Goal: Task Accomplishment & Management: Use online tool/utility

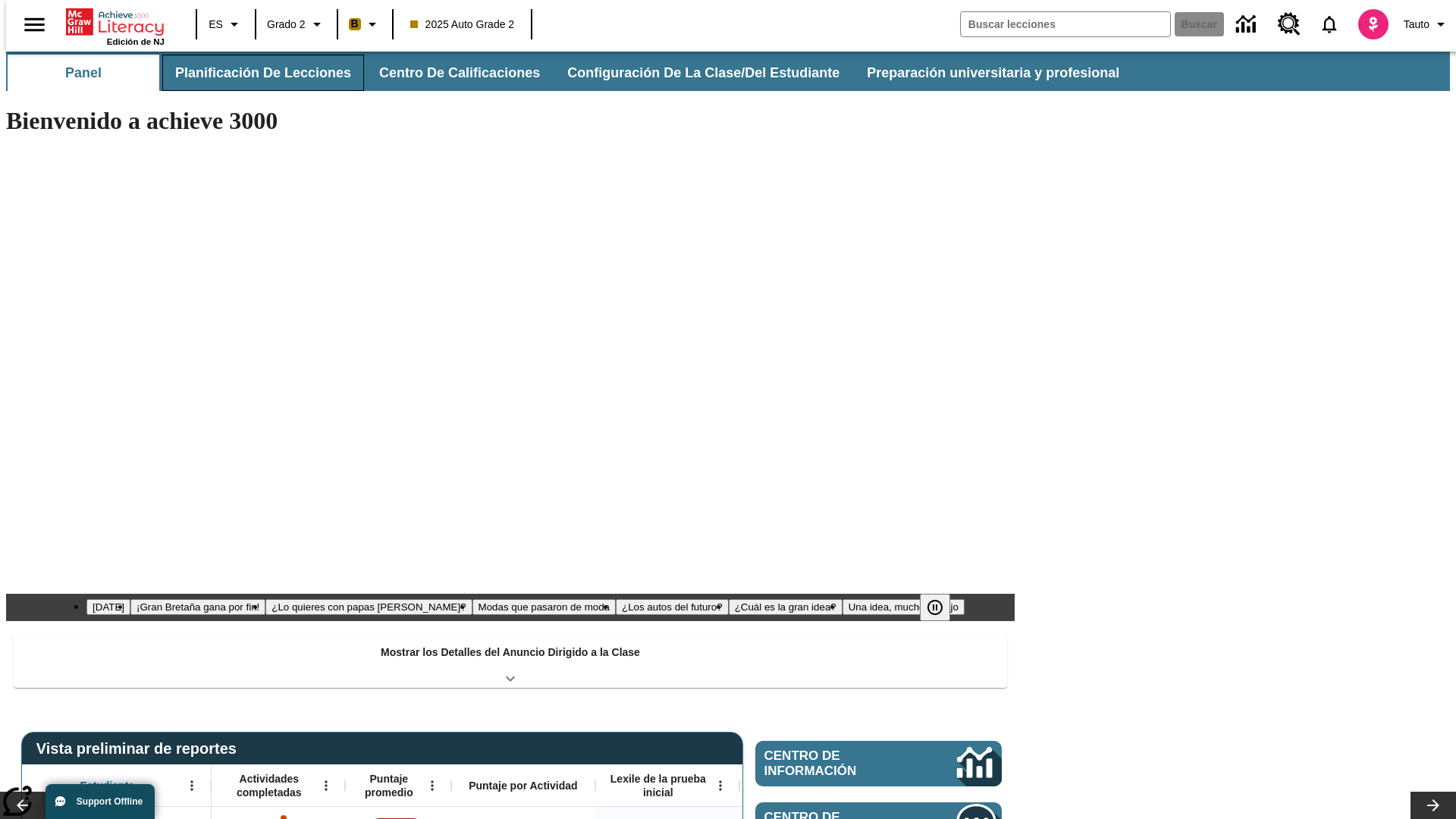
click at [254, 73] on button "Planificación de lecciones" at bounding box center [263, 73] width 202 height 37
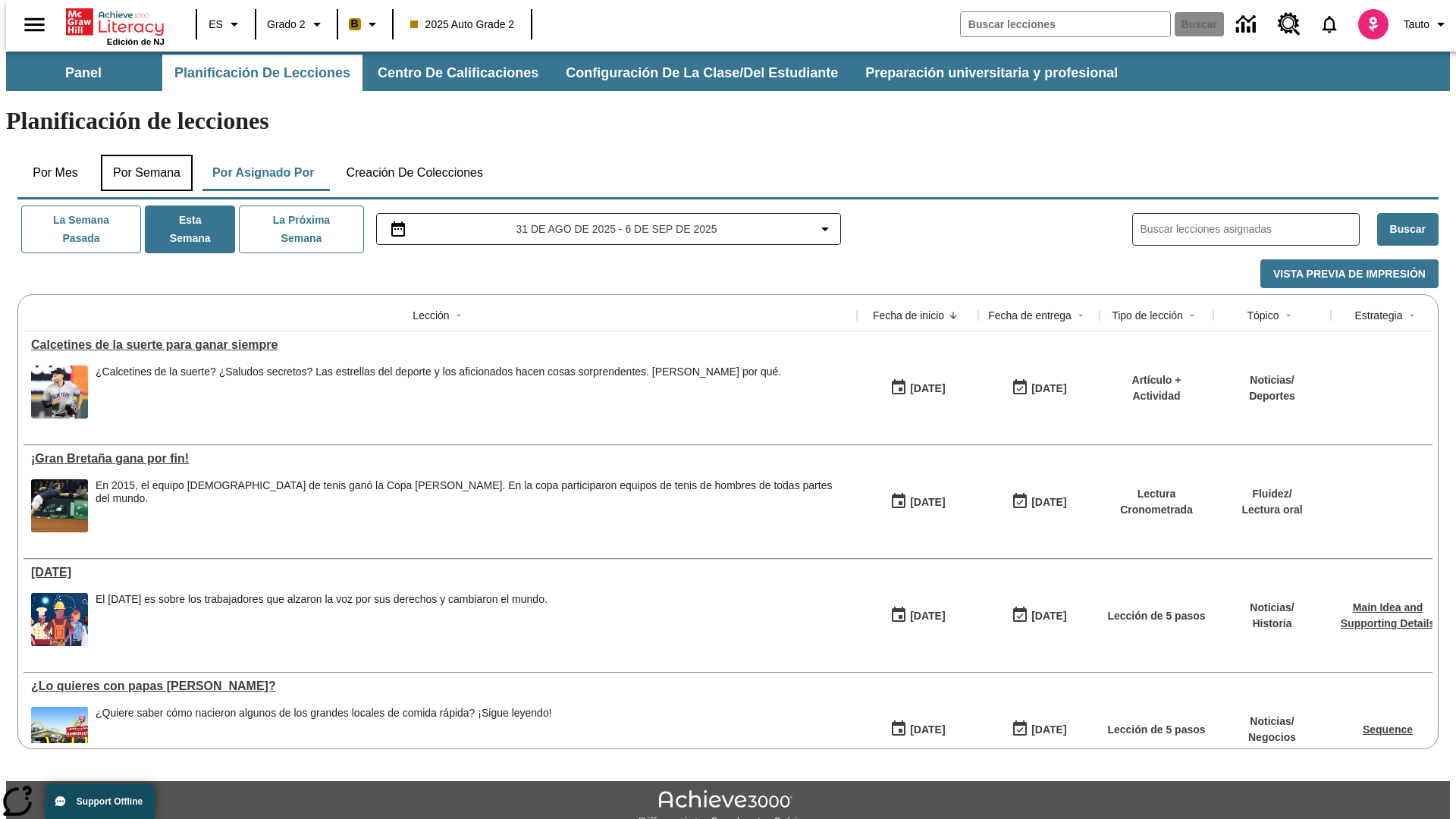
click at [142, 155] on button "Por semana" at bounding box center [146, 173] width 91 height 37
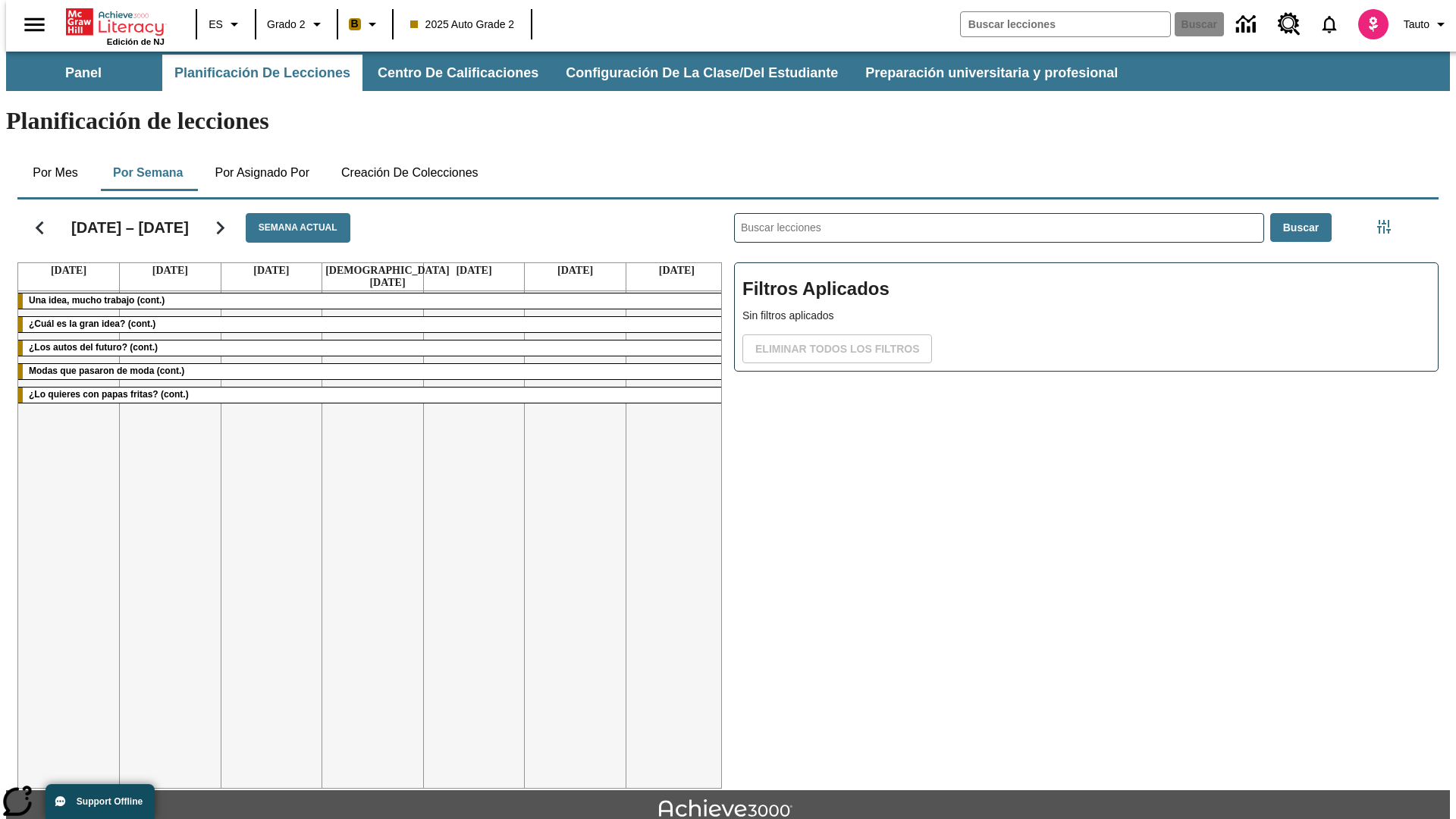
click at [211, 215] on icon "Seguir" at bounding box center [220, 227] width 27 height 27
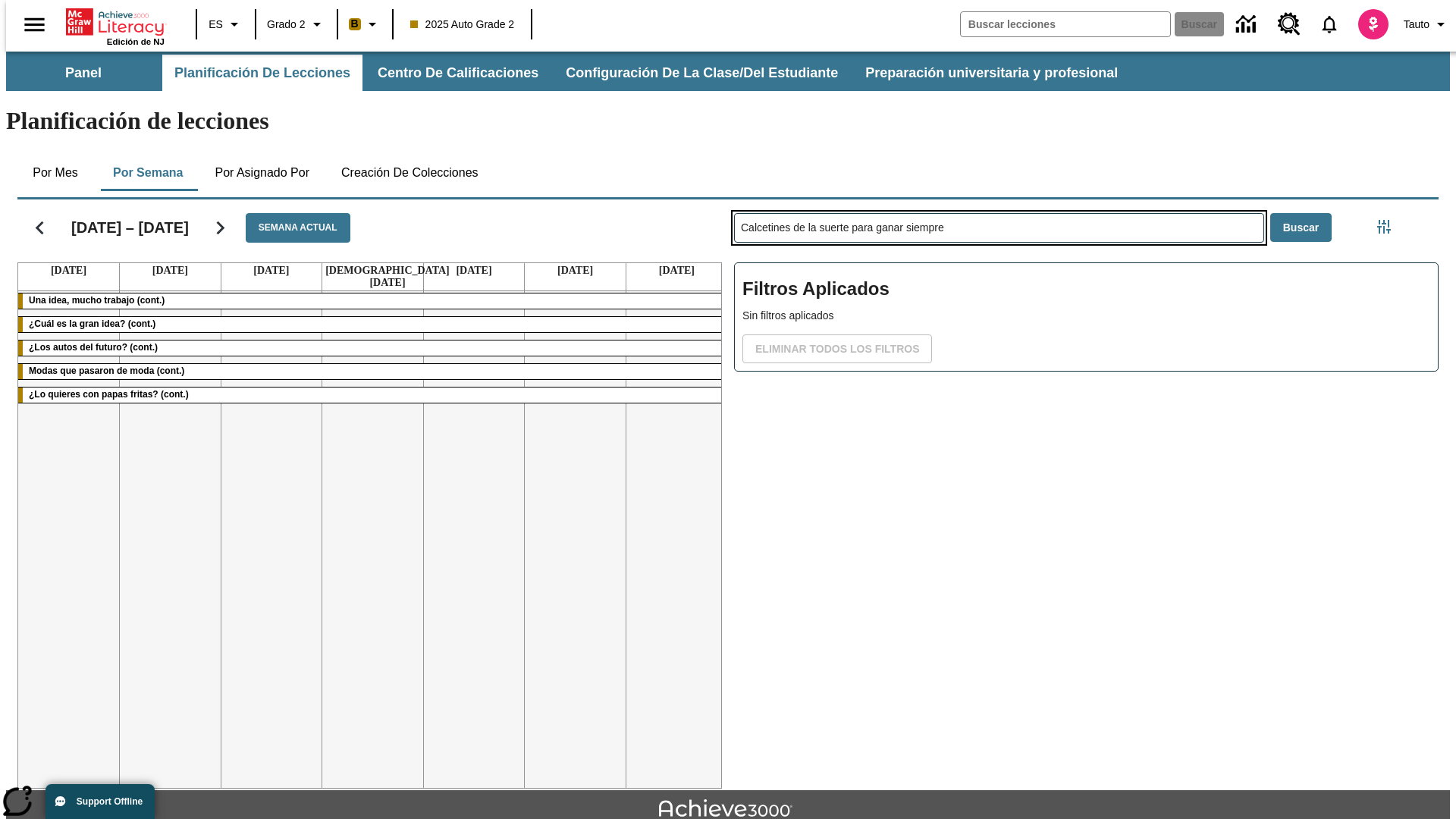
type input "Calcetines de la suerte para ganar siempre"
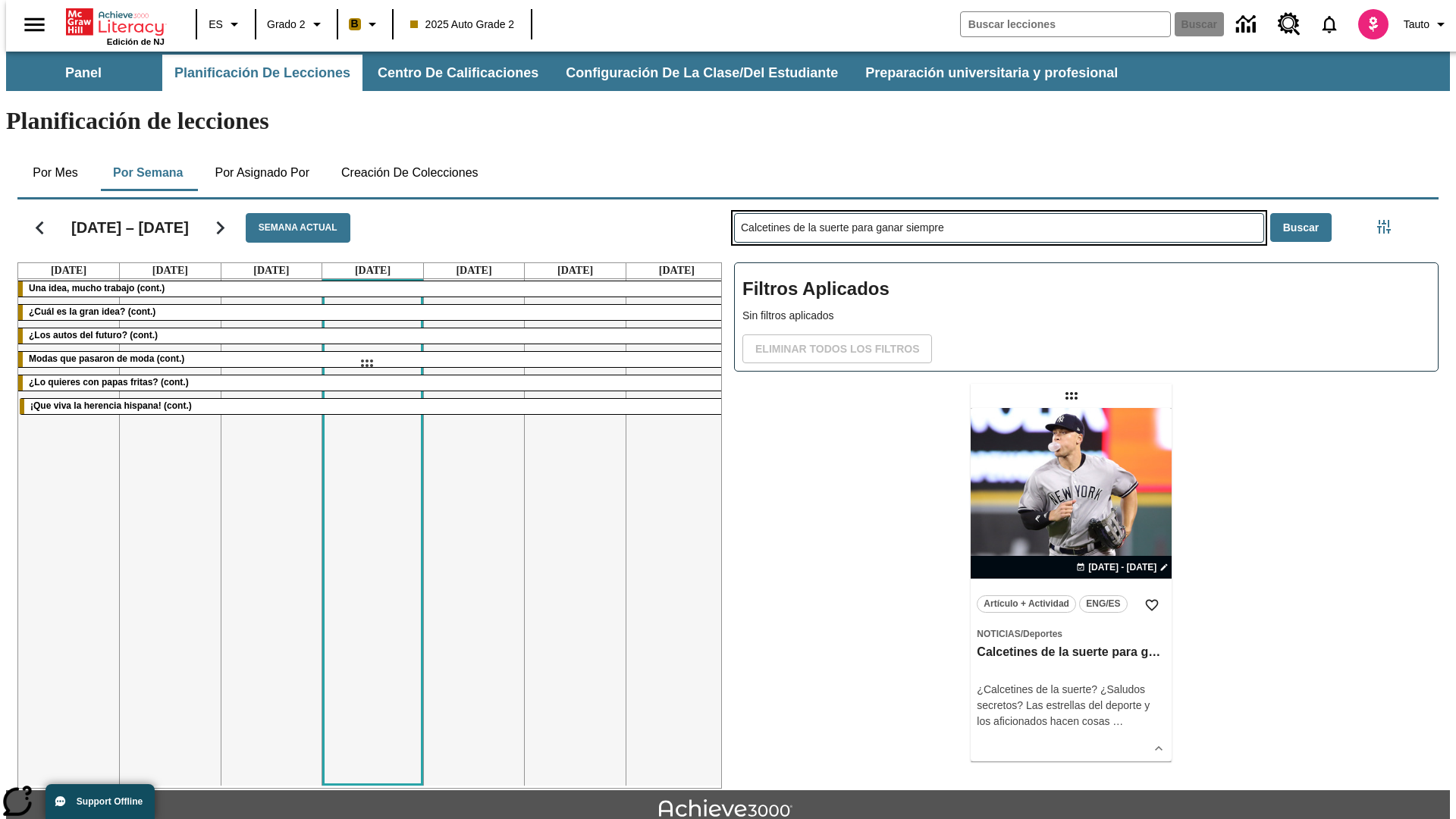
drag, startPoint x: 1073, startPoint y: 336, endPoint x: 367, endPoint y: 363, distance: 706.5
click at [367, 363] on div "[DATE] – [DATE] Semana actual [DATE] [DATE] [DATE] [DATE] [DATE] [DATE] [DATE] …" at bounding box center [722, 491] width 1434 height 595
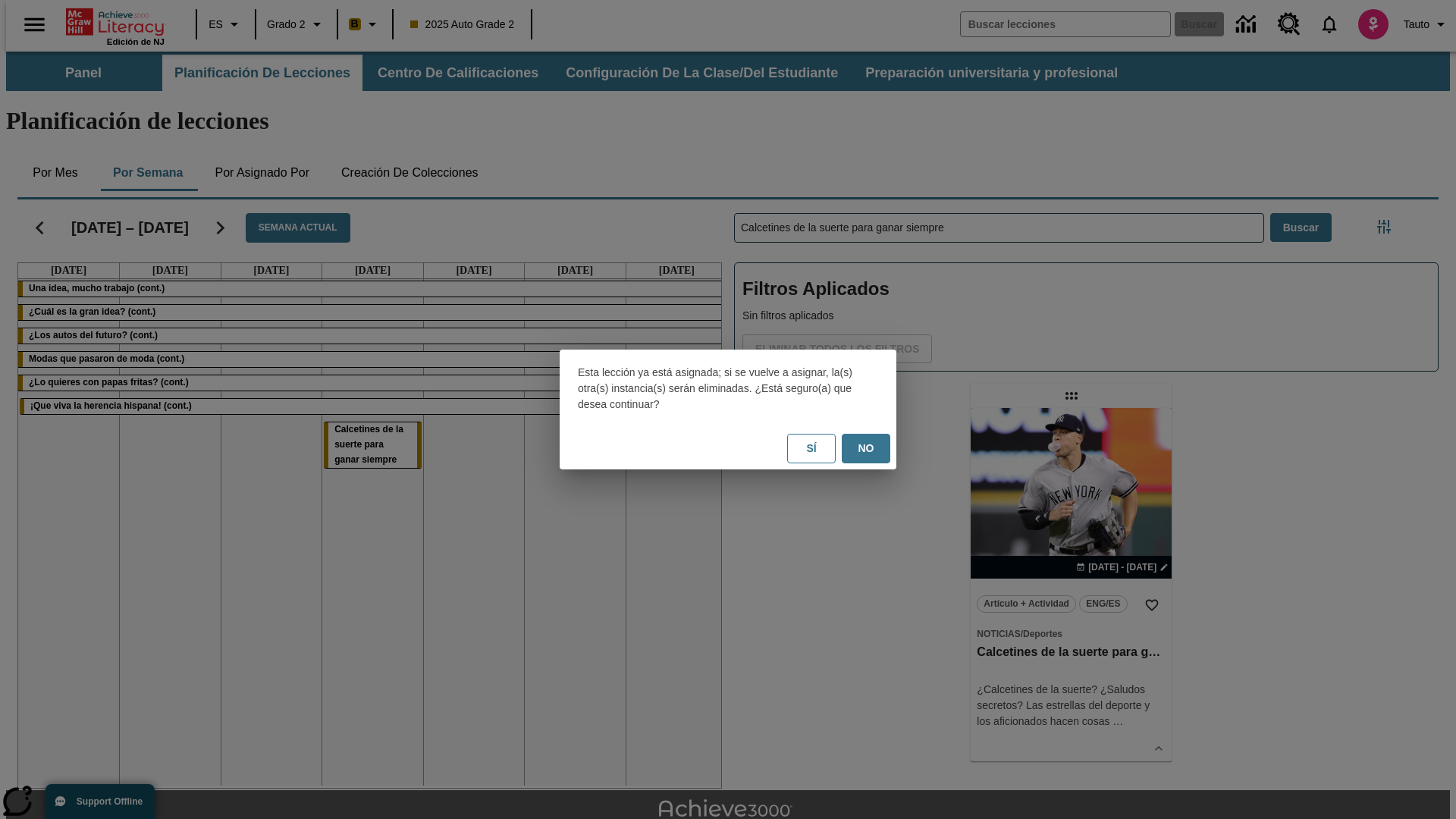
click at [866, 448] on button "No" at bounding box center [866, 448] width 49 height 30
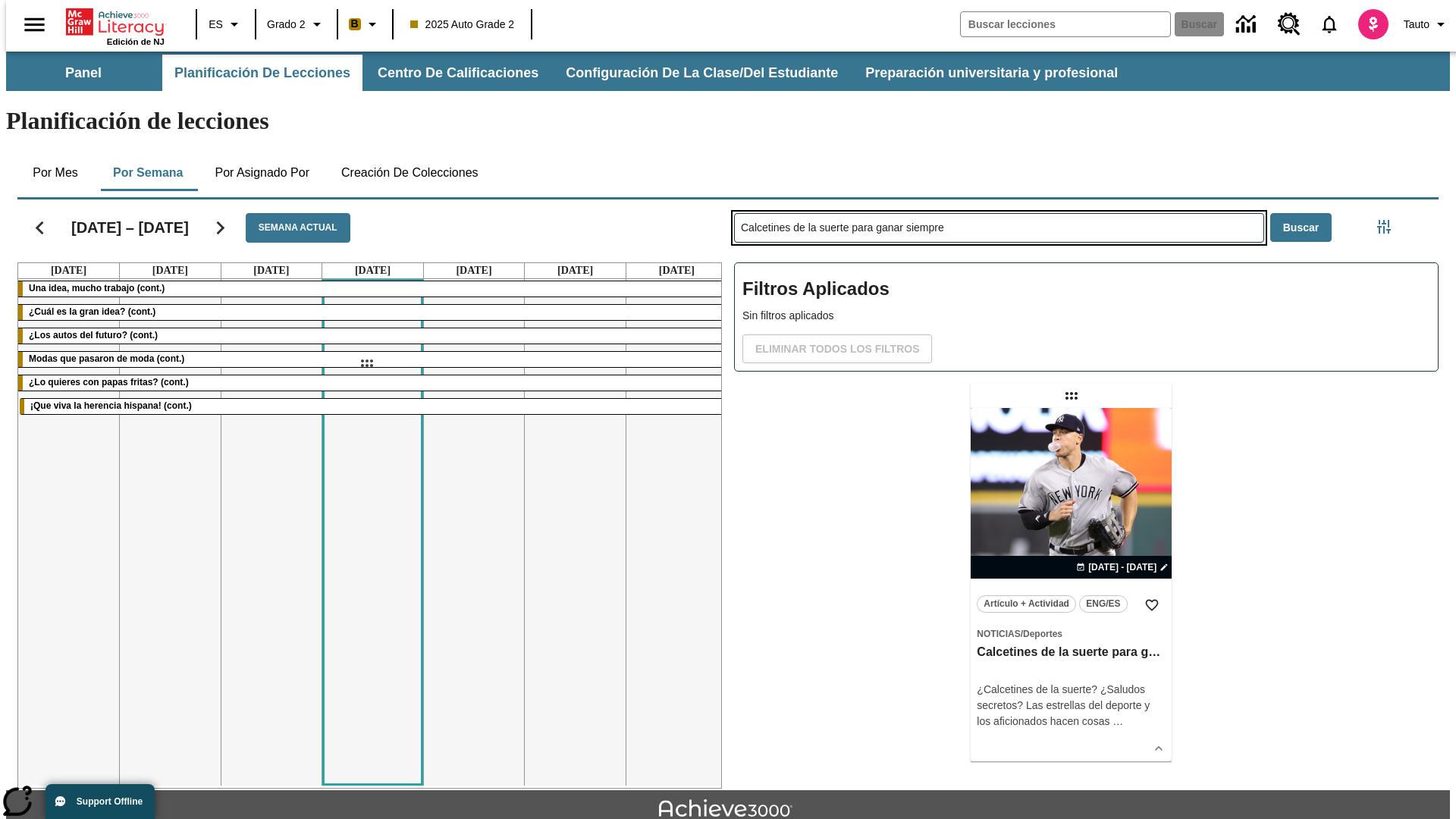
drag, startPoint x: 1073, startPoint y: 336, endPoint x: 367, endPoint y: 363, distance: 706.5
click at [367, 363] on div "[DATE] – [DATE] Semana actual [DATE] [DATE] [DATE] [DATE] [DATE] [DATE] [DATE] …" at bounding box center [722, 491] width 1434 height 595
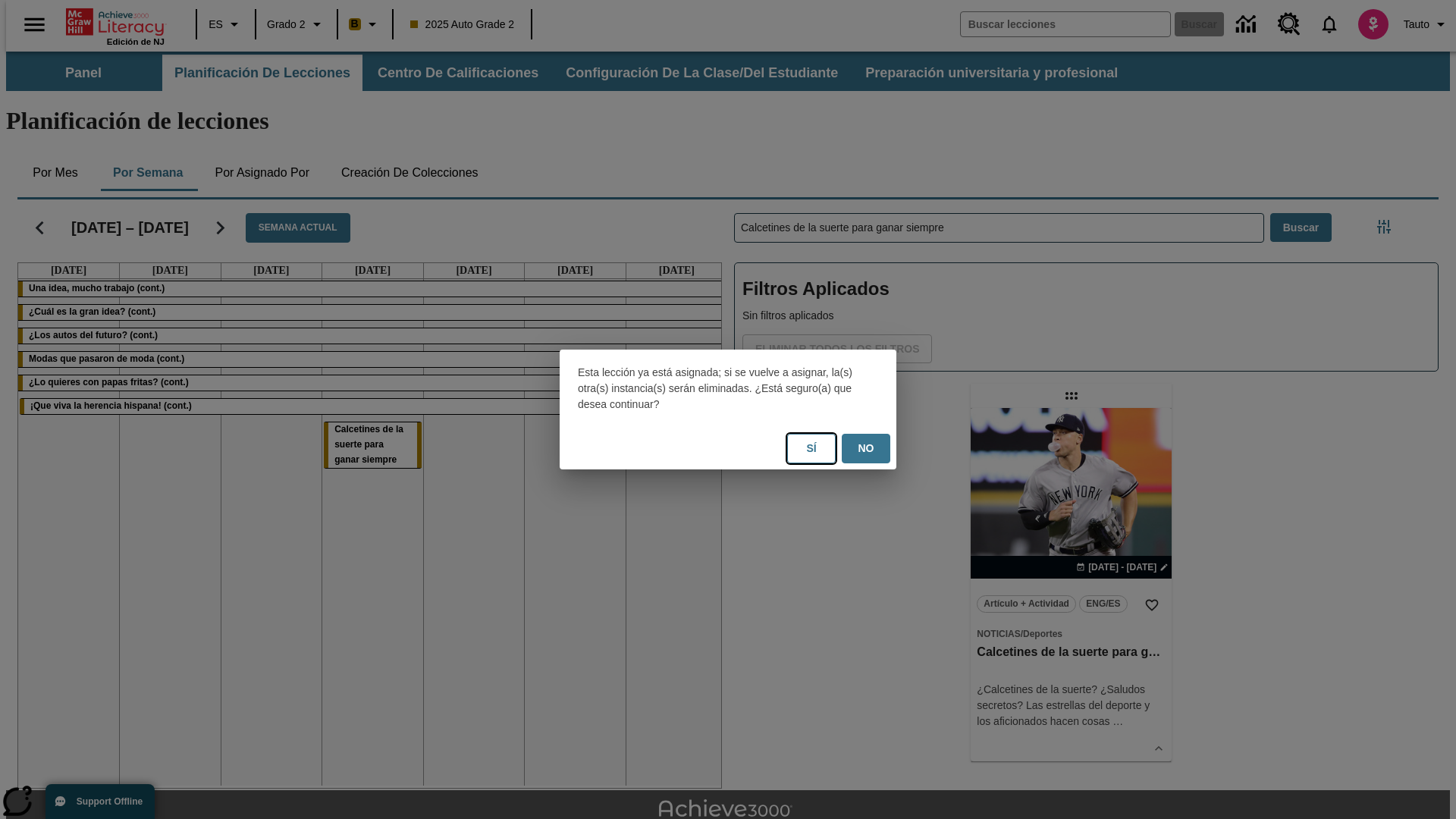
click at [811, 448] on button "Sí" at bounding box center [811, 448] width 49 height 30
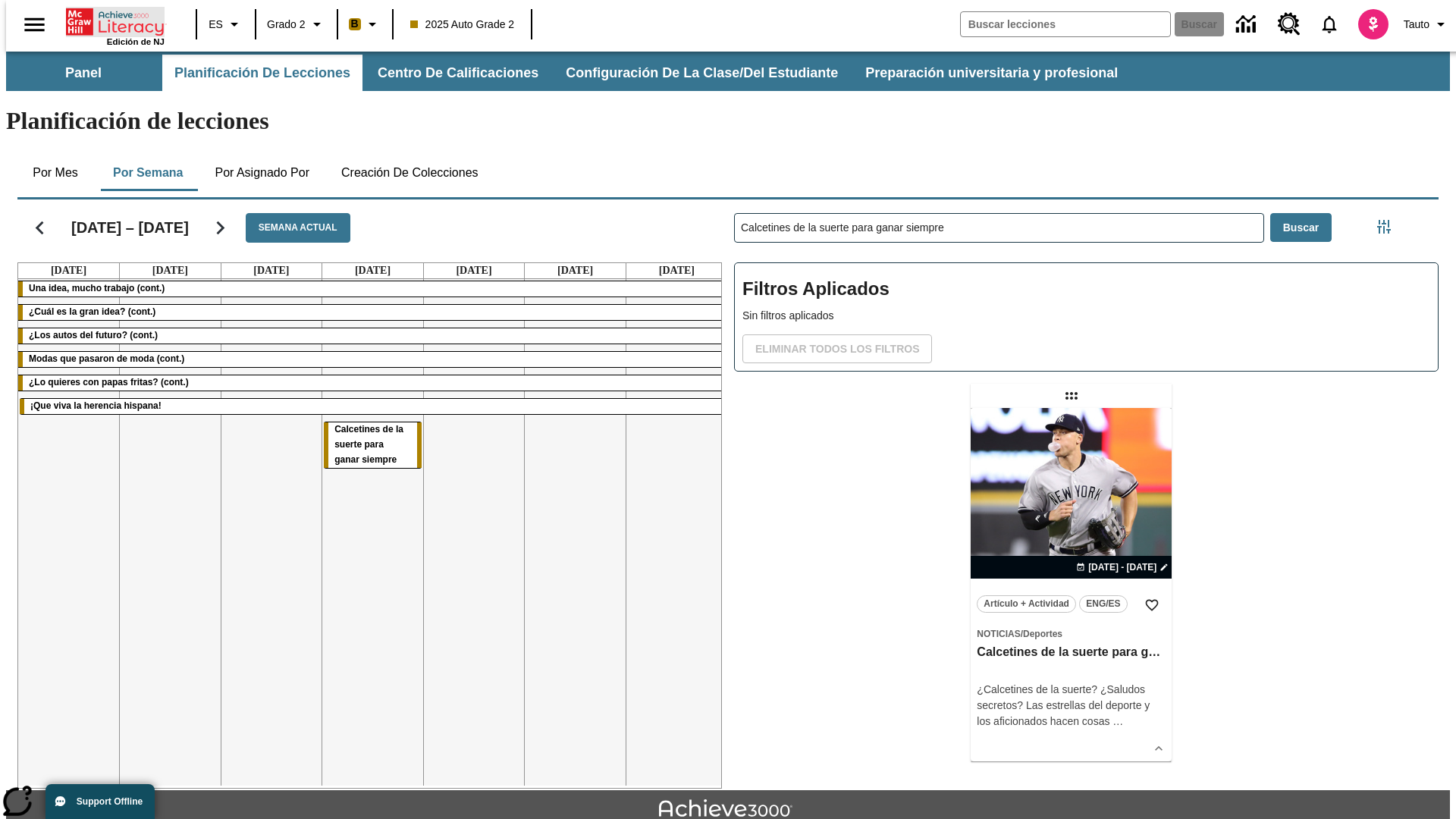
click at [109, 21] on icon "Portada" at bounding box center [116, 21] width 101 height 30
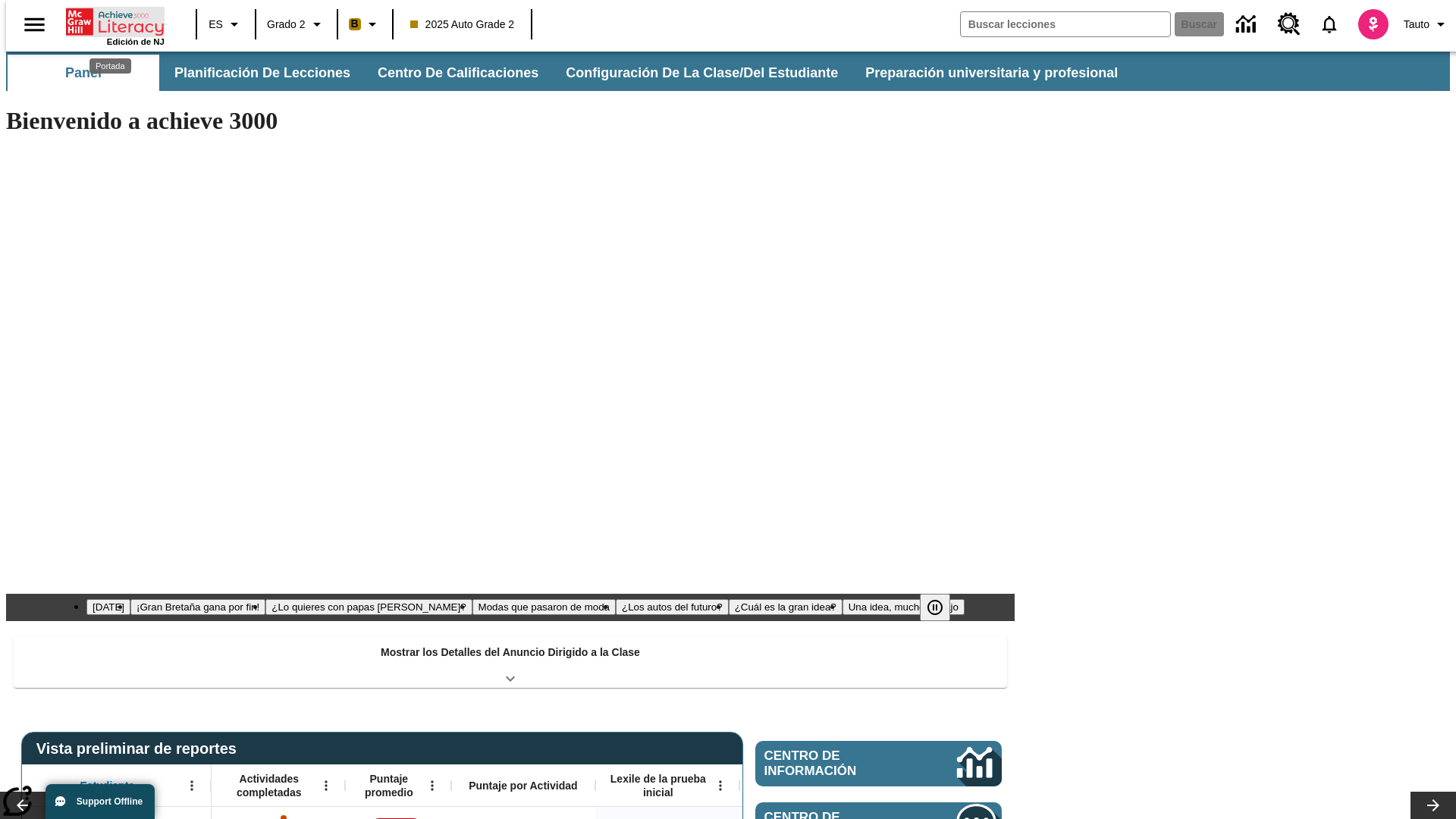
type input "-1"
click at [254, 73] on button "Planificación de lecciones" at bounding box center [263, 73] width 202 height 37
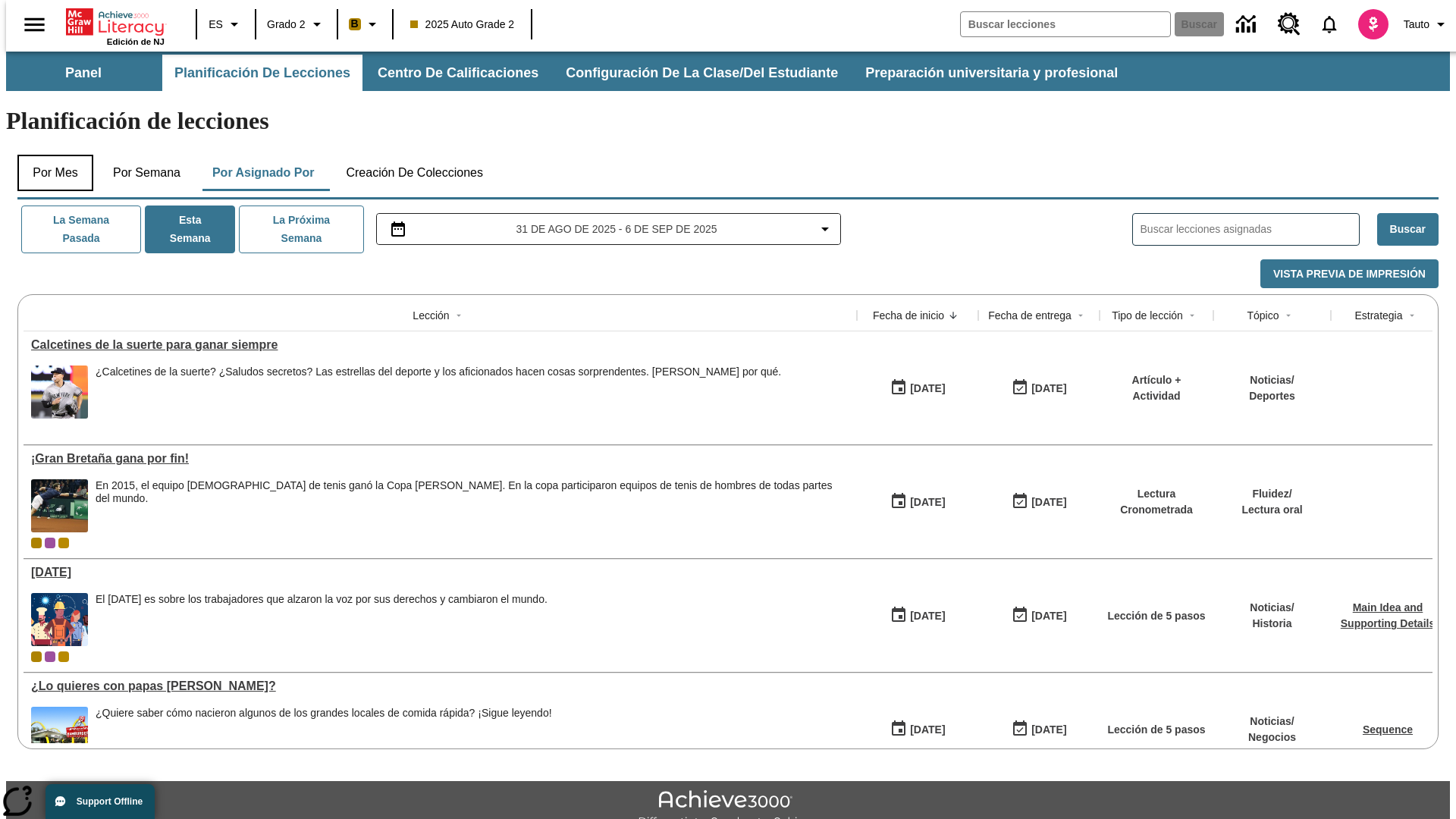
click at [50, 155] on button "Por mes" at bounding box center [55, 173] width 76 height 37
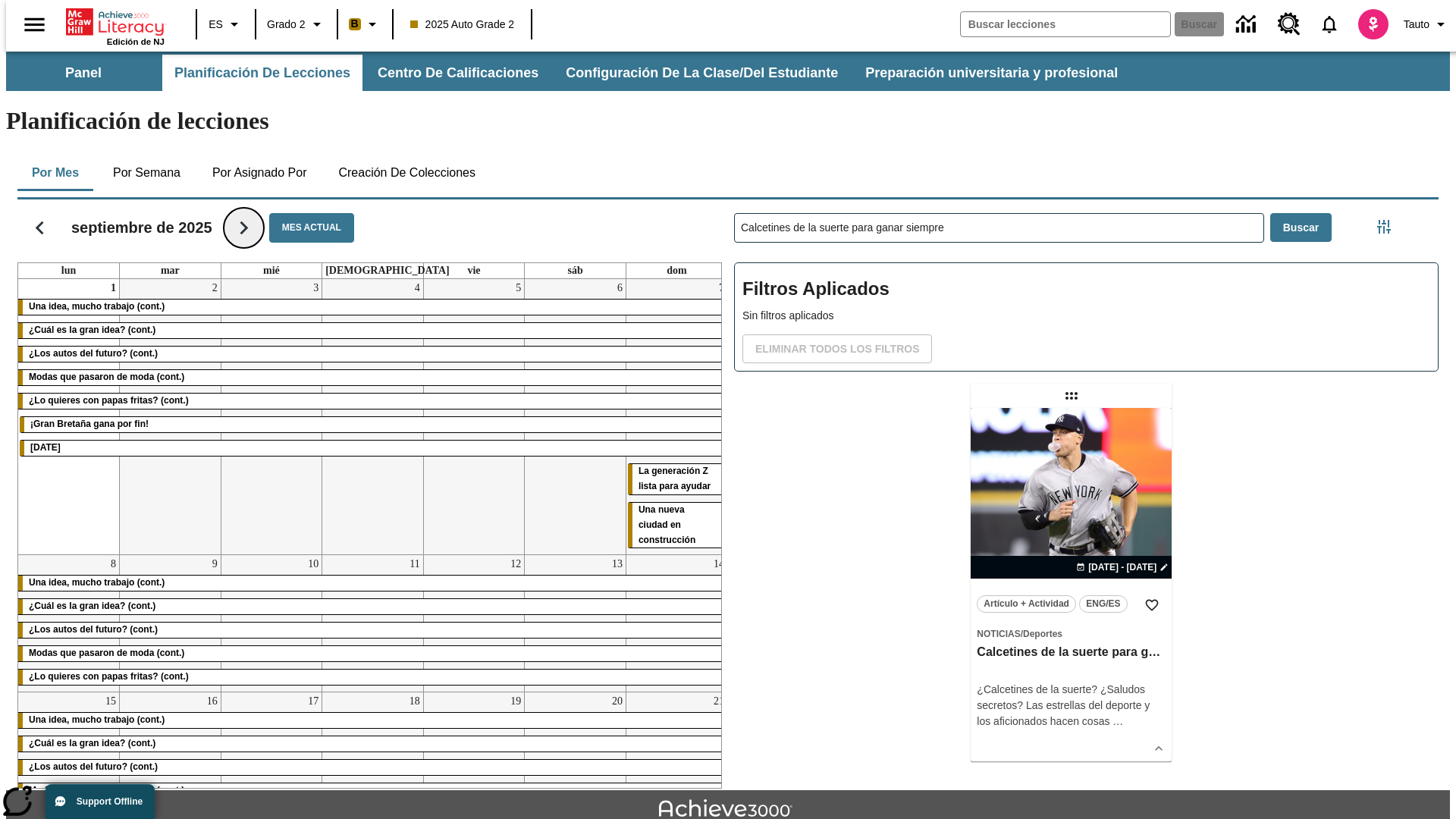
click at [245, 215] on icon "Seguir" at bounding box center [244, 227] width 27 height 27
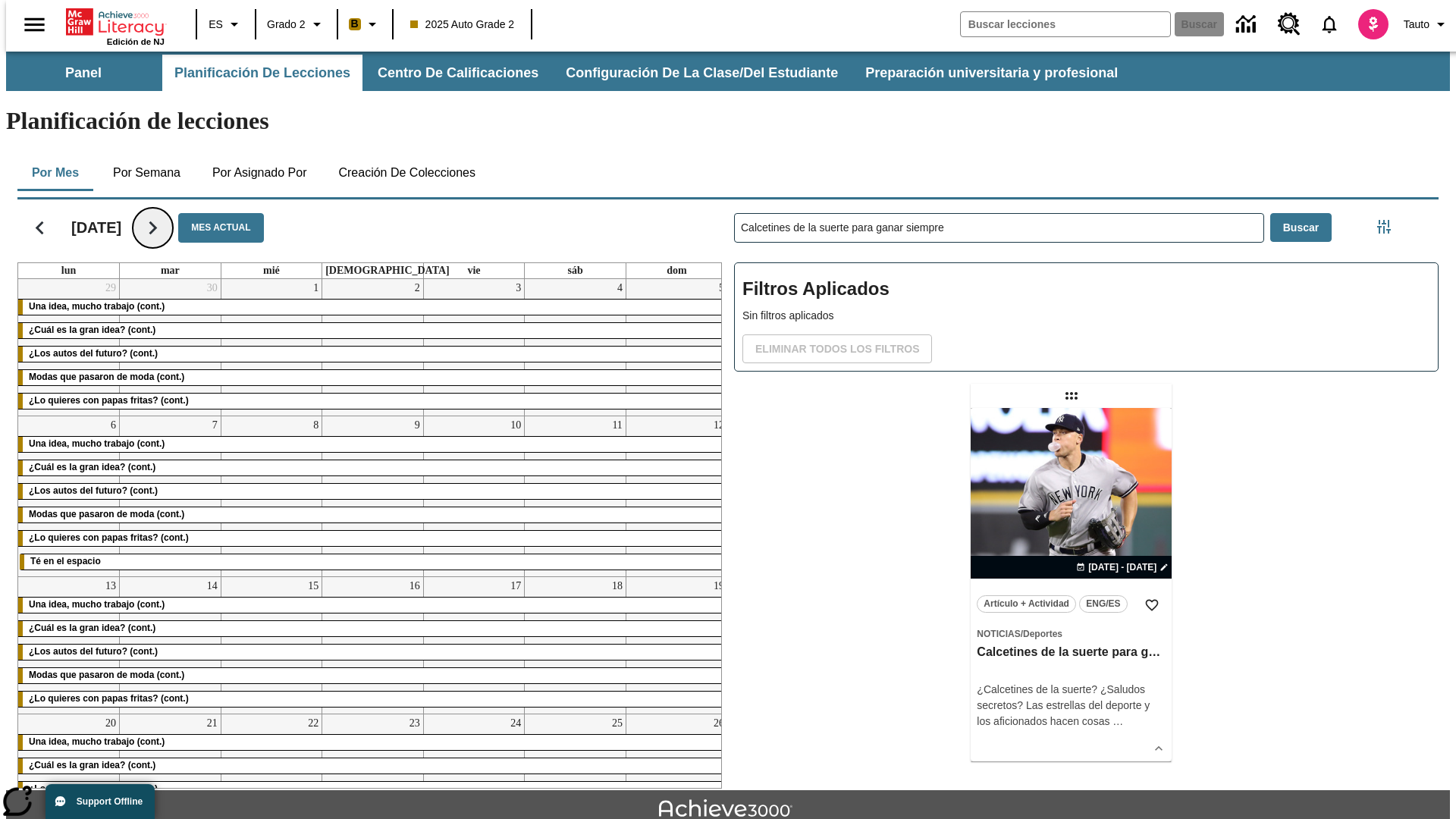
click at [166, 215] on icon "Seguir" at bounding box center [152, 227] width 27 height 27
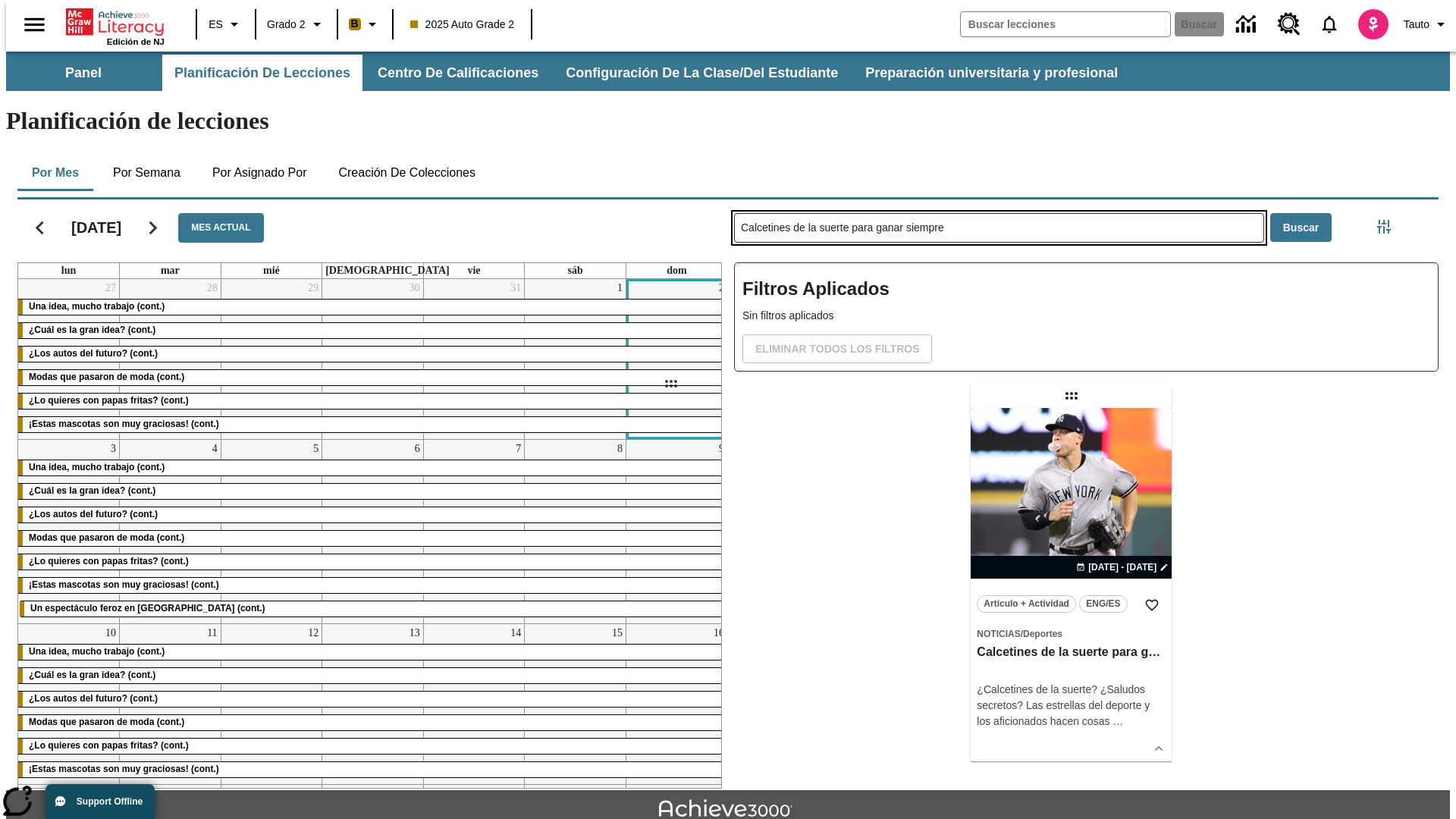
drag, startPoint x: 1073, startPoint y: 336, endPoint x: 670, endPoint y: 384, distance: 405.8
click at [670, 384] on div "[DATE] Mes actual lun mar mié jue vie sáb dom 27 Una idea, mucho trabajo (cont.…" at bounding box center [722, 491] width 1434 height 595
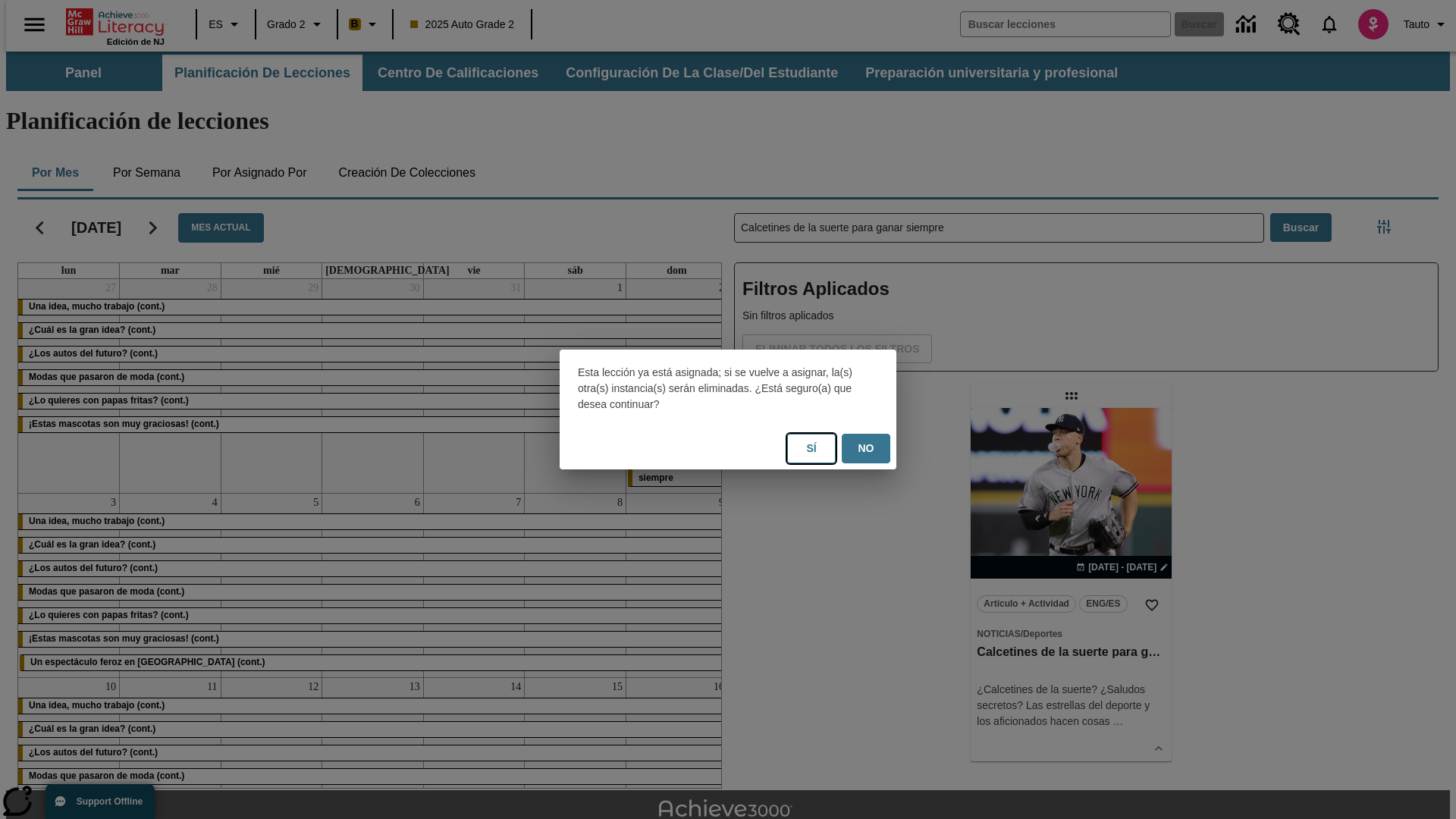
click at [811, 448] on button "Sí" at bounding box center [811, 448] width 49 height 30
